Goal: Task Accomplishment & Management: Use online tool/utility

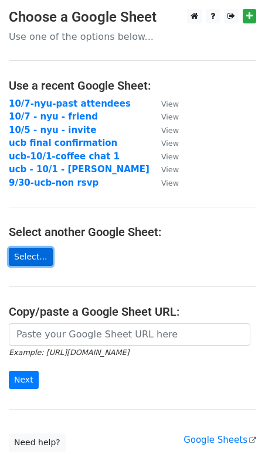
click at [39, 255] on link "Select..." at bounding box center [31, 257] width 44 height 18
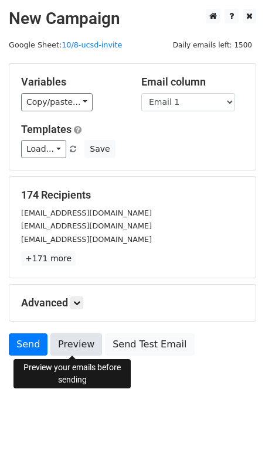
click at [70, 348] on link "Preview" at bounding box center [76, 344] width 52 height 22
click at [78, 341] on link "Preview" at bounding box center [76, 344] width 52 height 22
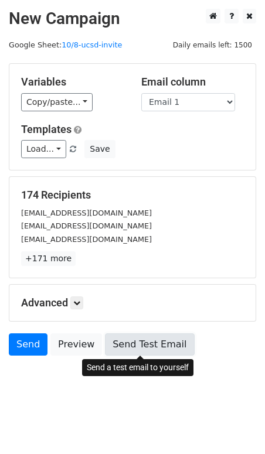
click at [144, 341] on link "Send Test Email" at bounding box center [149, 344] width 89 height 22
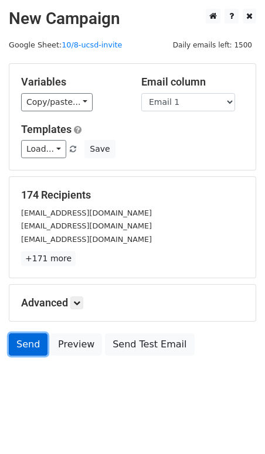
click at [33, 343] on link "Send" at bounding box center [28, 344] width 39 height 22
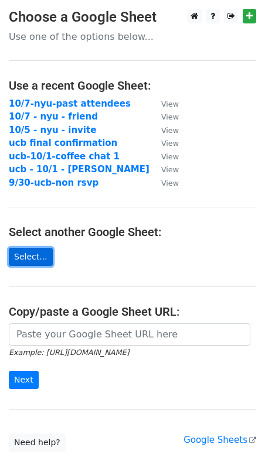
click at [42, 250] on link "Select..." at bounding box center [31, 257] width 44 height 18
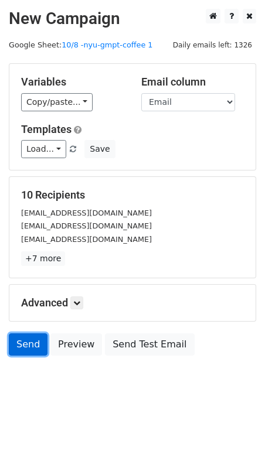
click at [29, 344] on link "Send" at bounding box center [28, 344] width 39 height 22
